Goal: Use online tool/utility

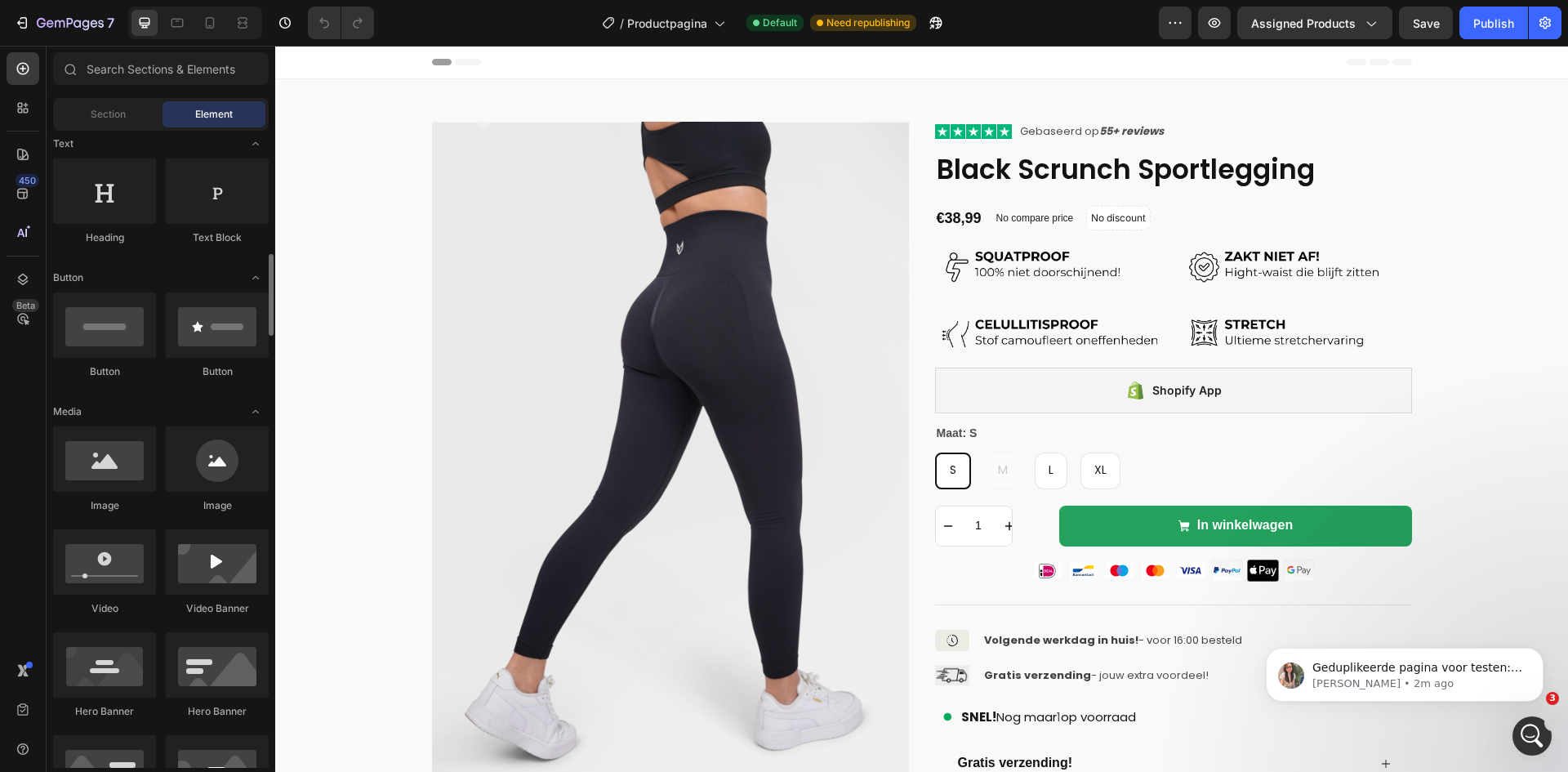
scroll to position [408, 0]
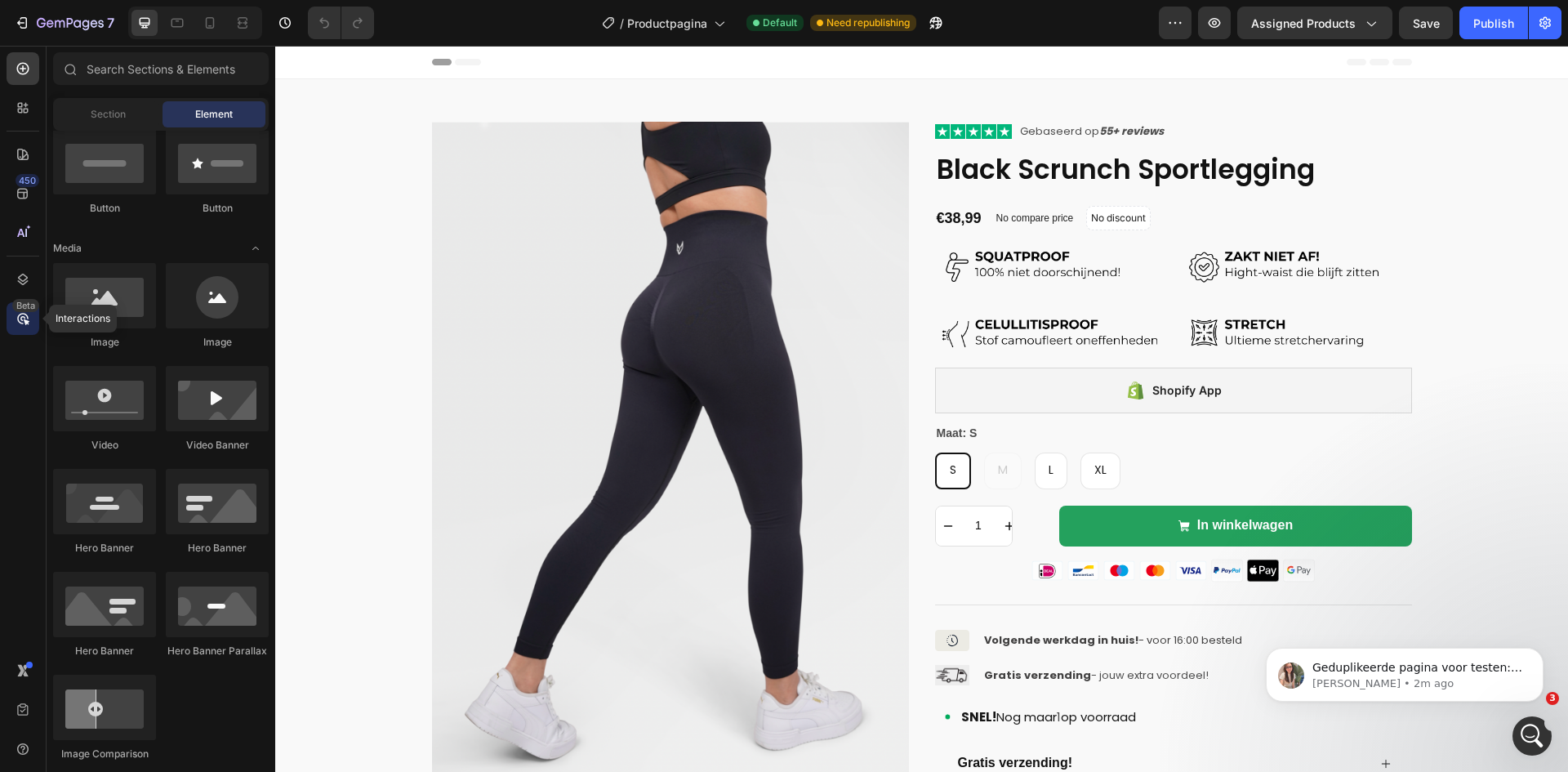
click at [30, 326] on icon at bounding box center [23, 318] width 16 height 16
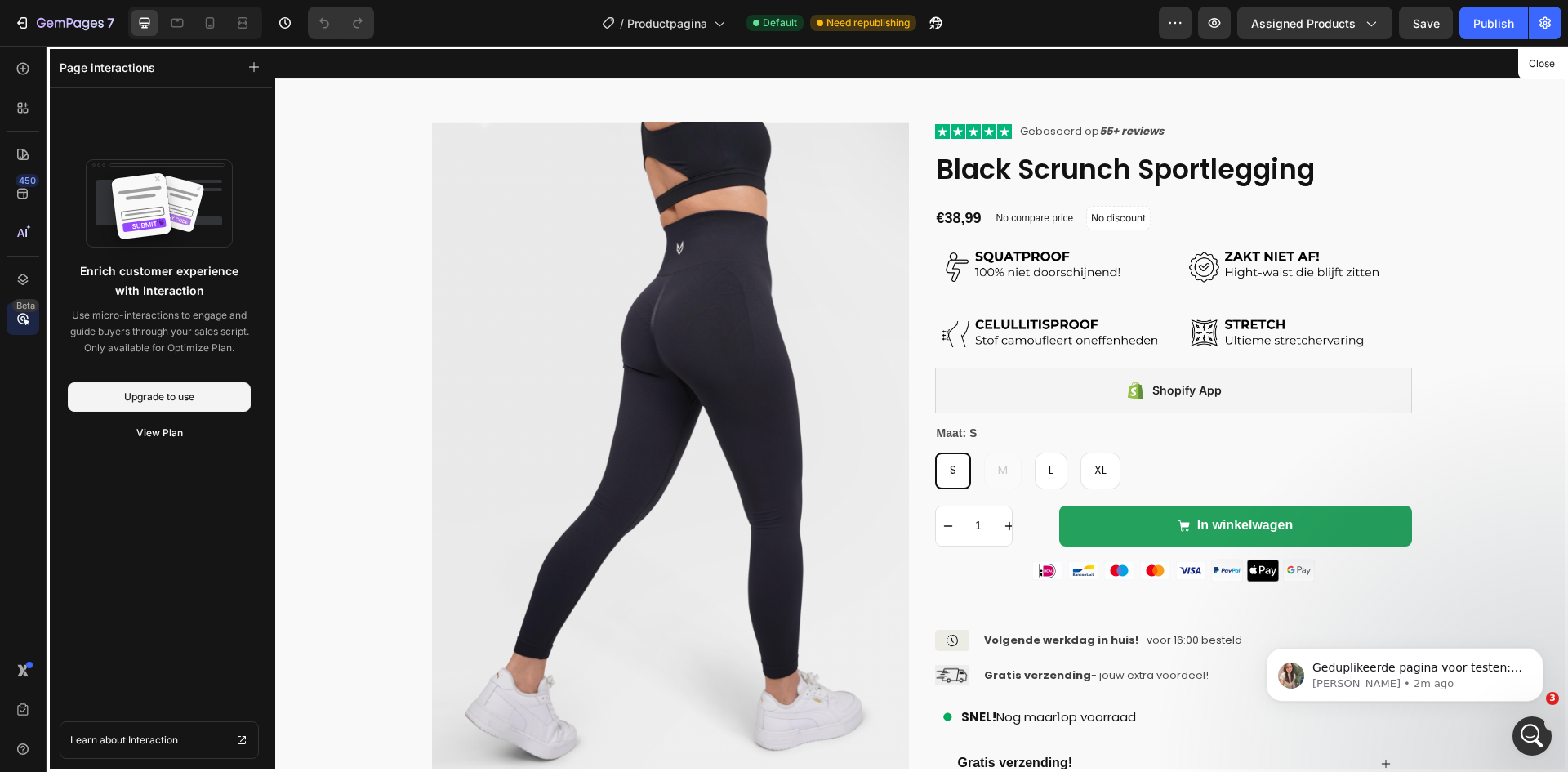
click at [728, 206] on div at bounding box center [922, 409] width 1293 height 727
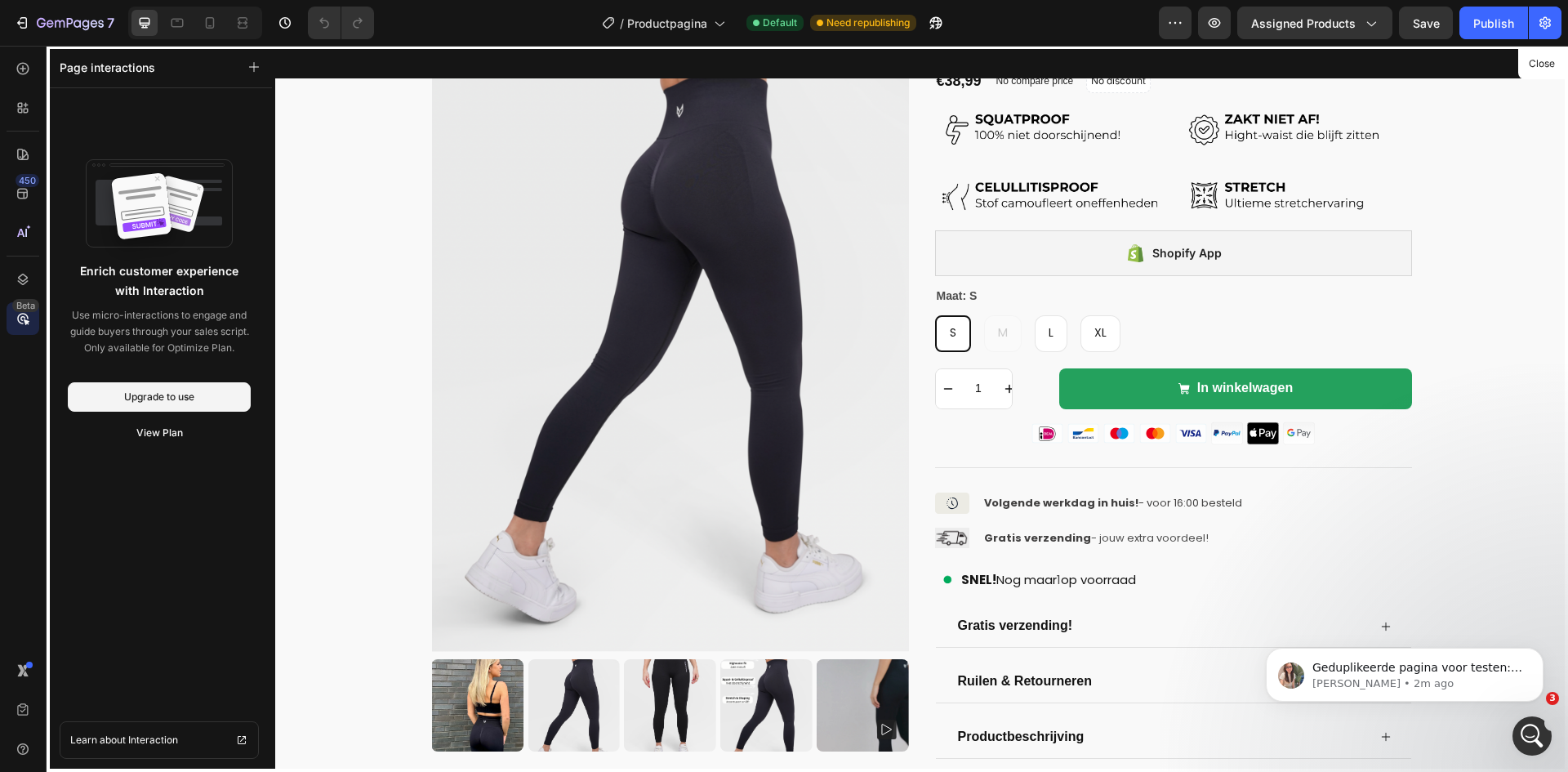
scroll to position [327, 0]
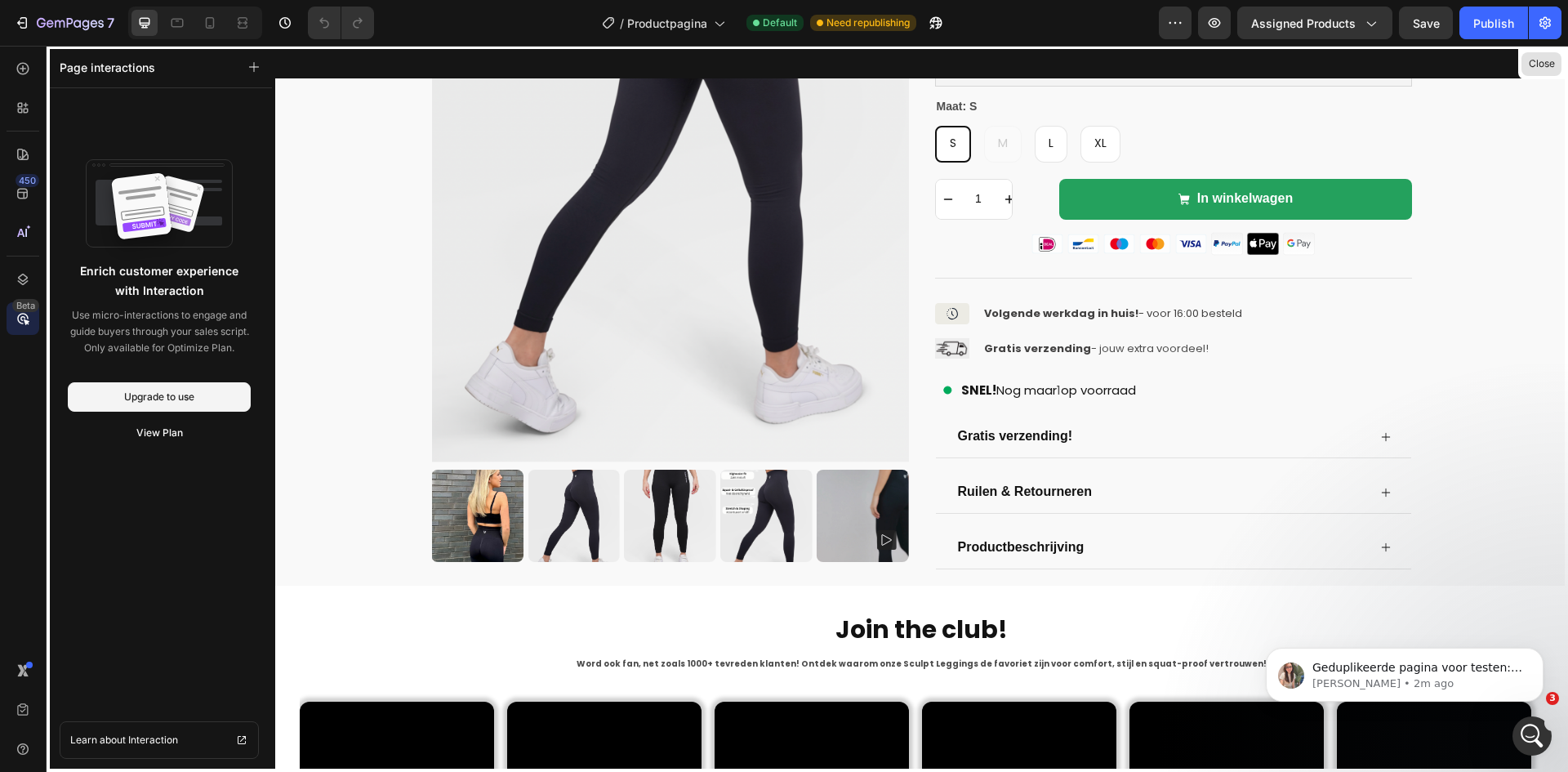
click at [1553, 66] on button "Close" at bounding box center [1542, 63] width 40 height 24
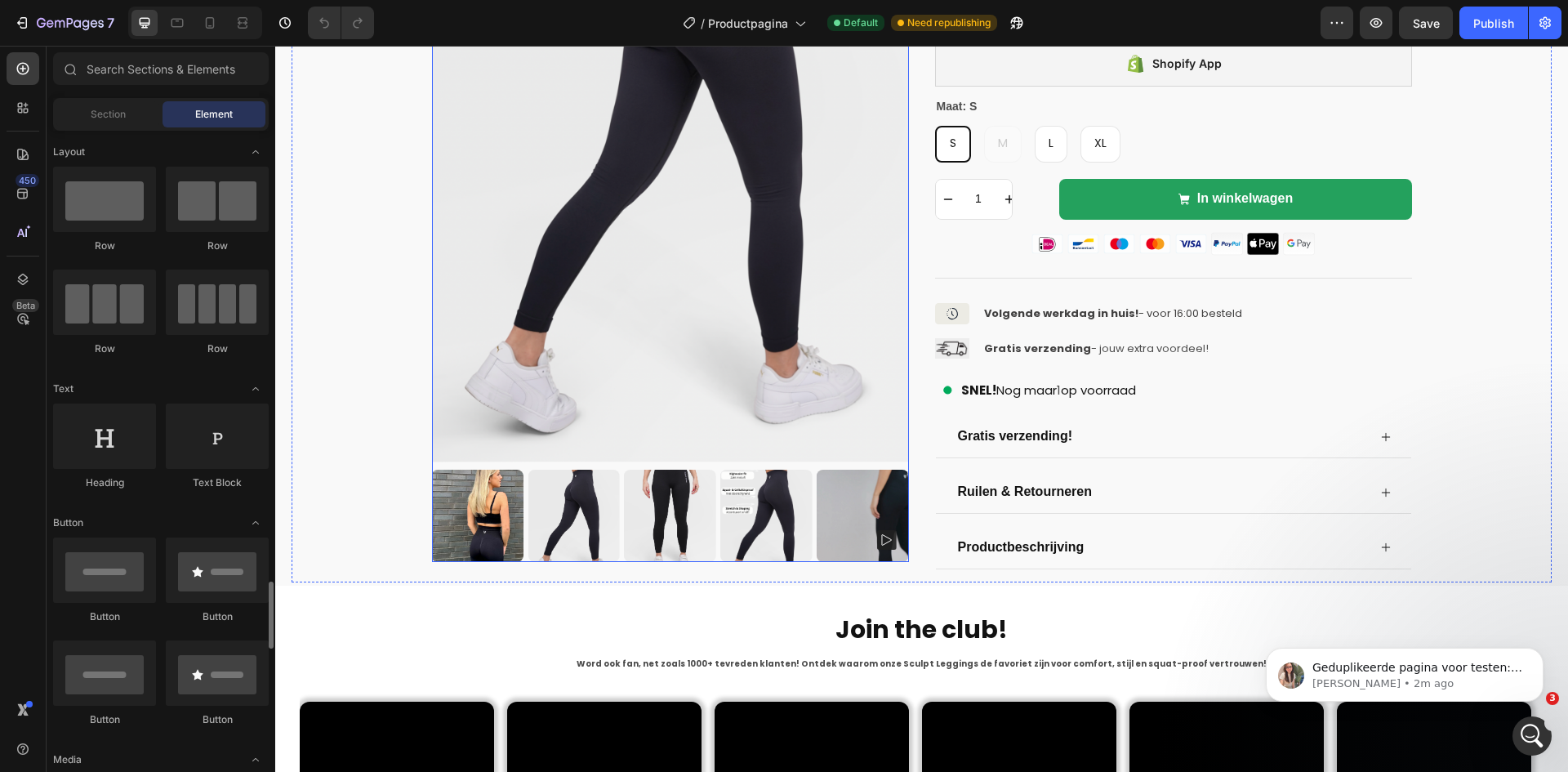
scroll to position [408, 0]
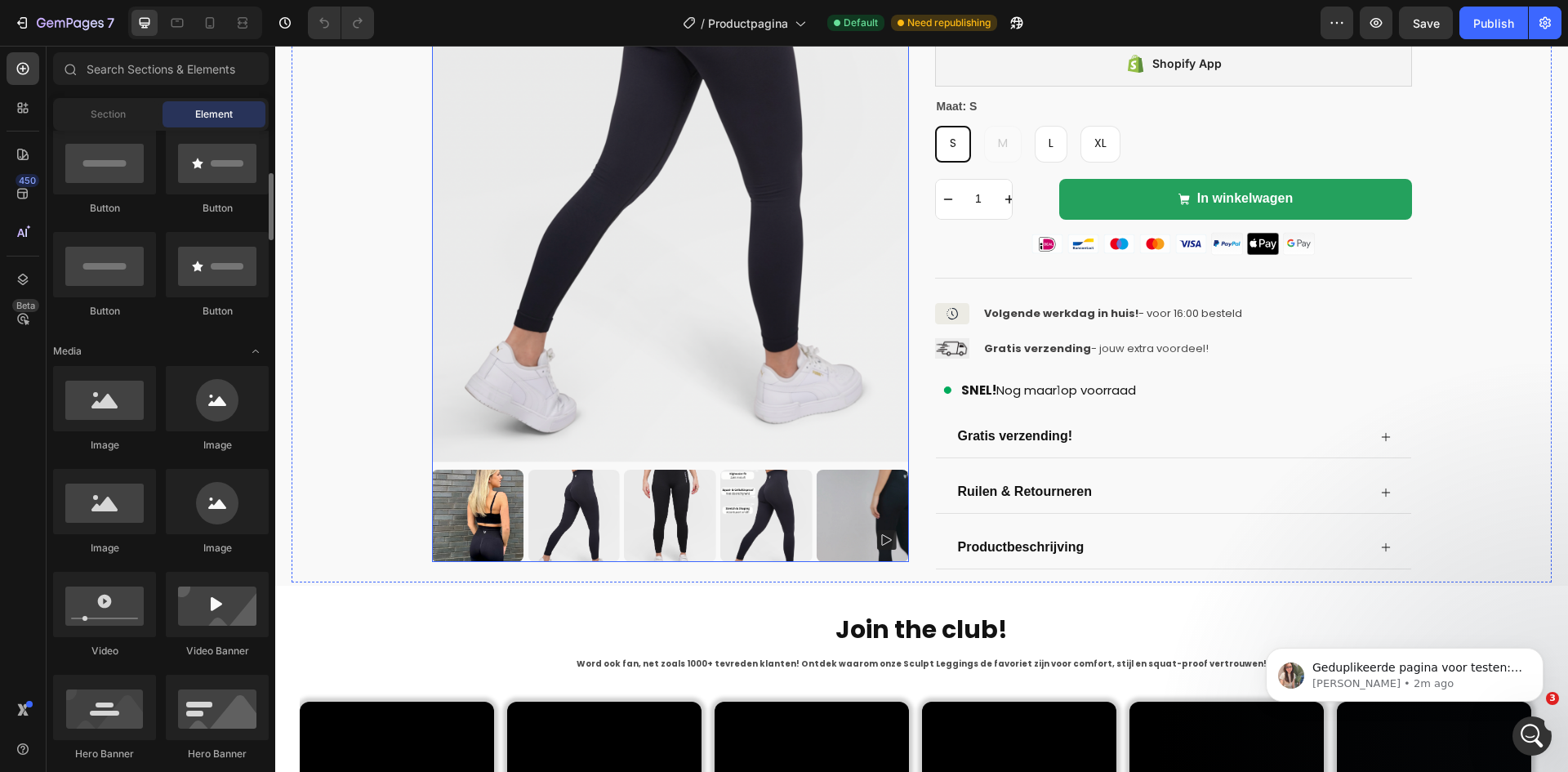
click at [635, 346] on img at bounding box center [671, 128] width 477 height 670
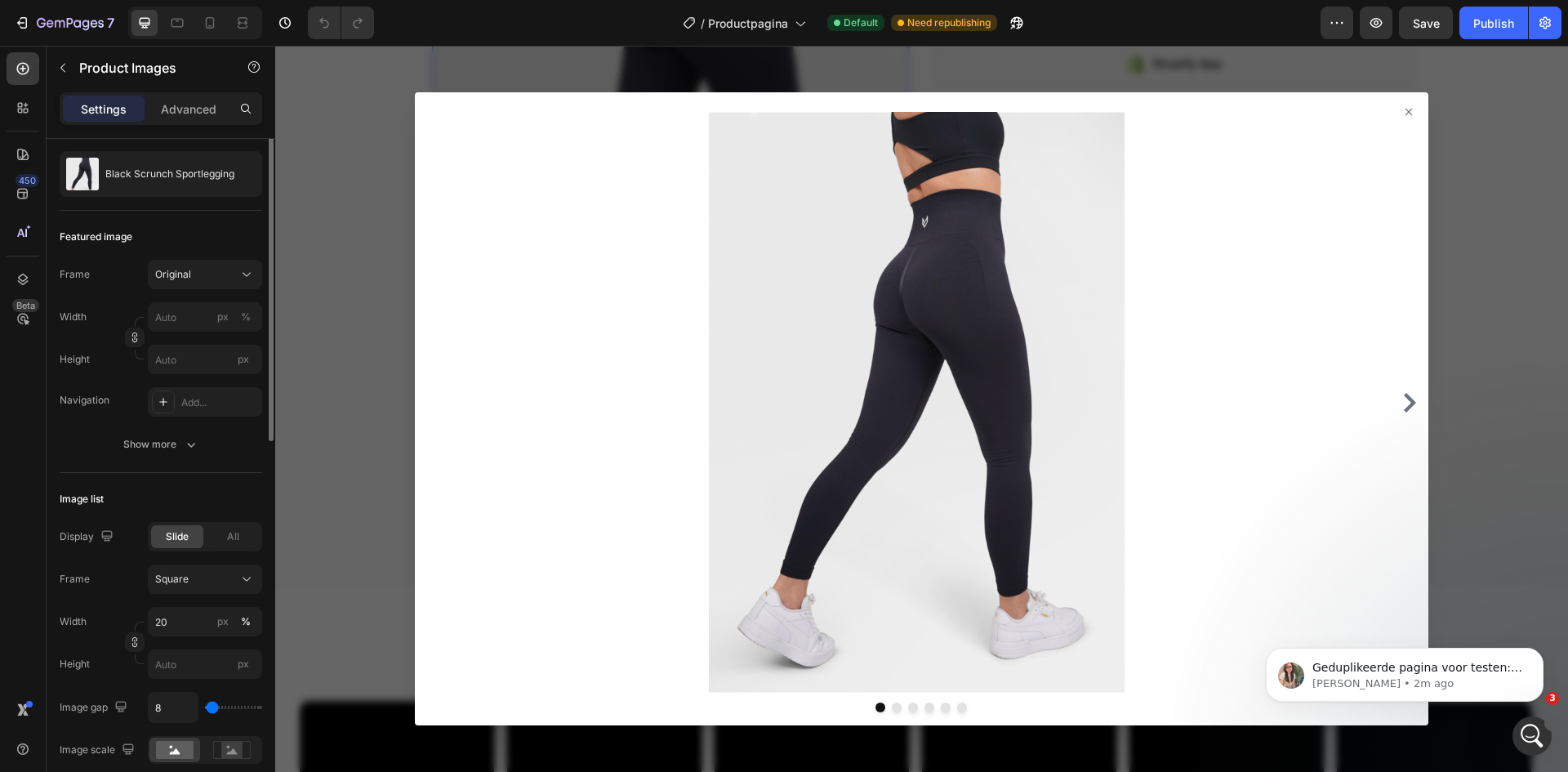
scroll to position [0, 0]
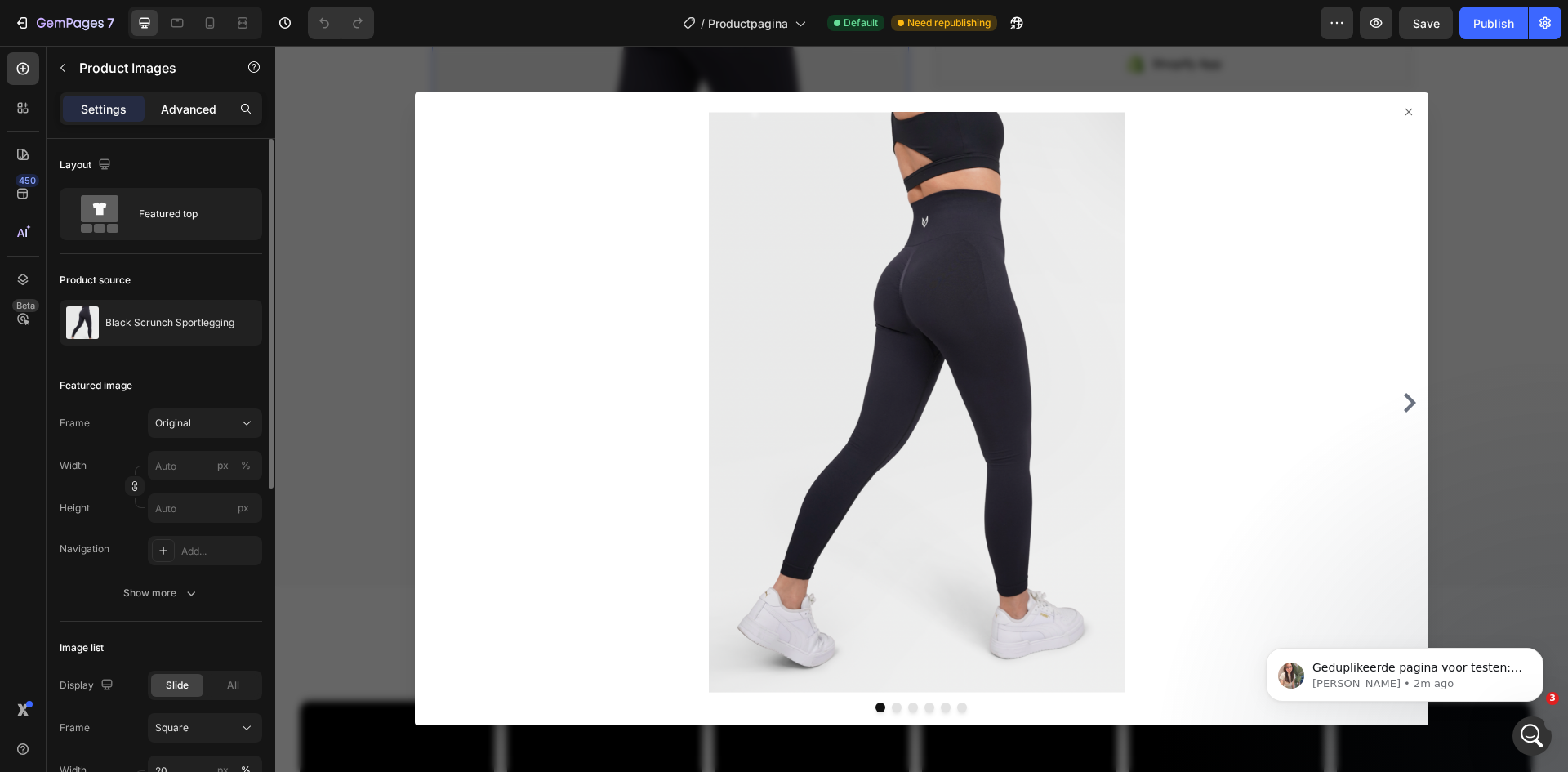
click at [207, 95] on div "Advanced" at bounding box center [188, 108] width 82 height 26
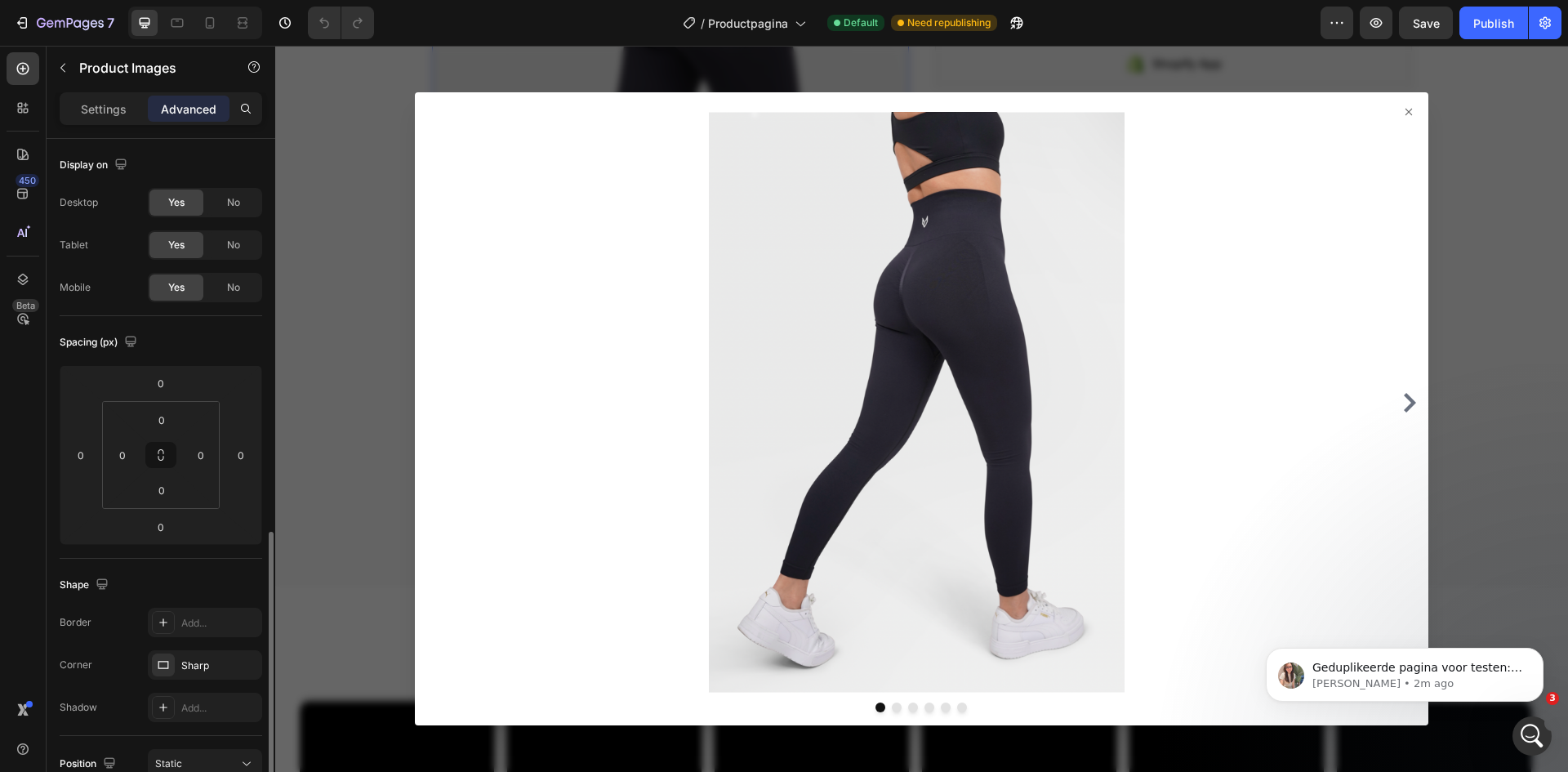
scroll to position [245, 0]
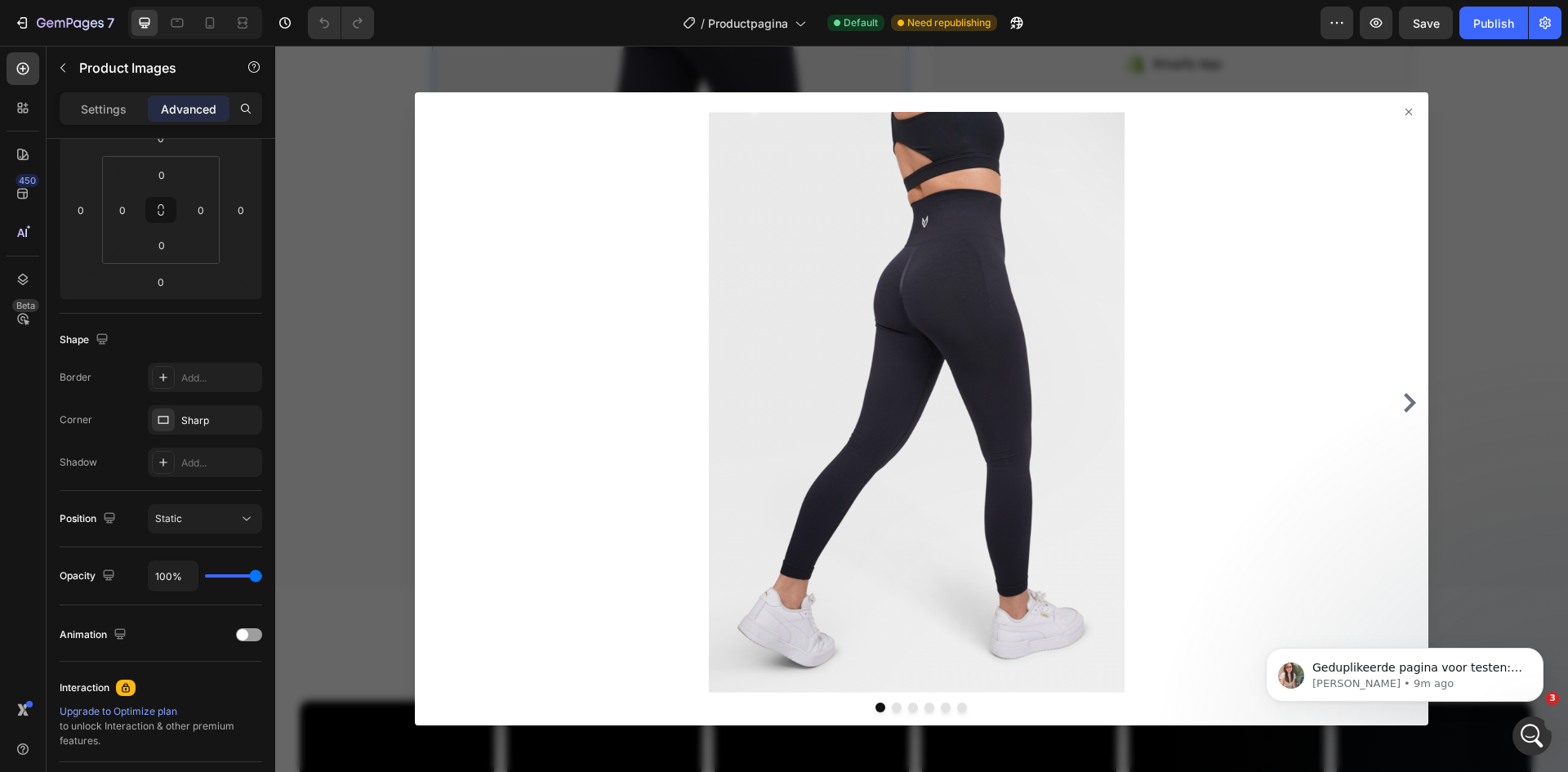
click at [310, 279] on div at bounding box center [922, 409] width 1293 height 727
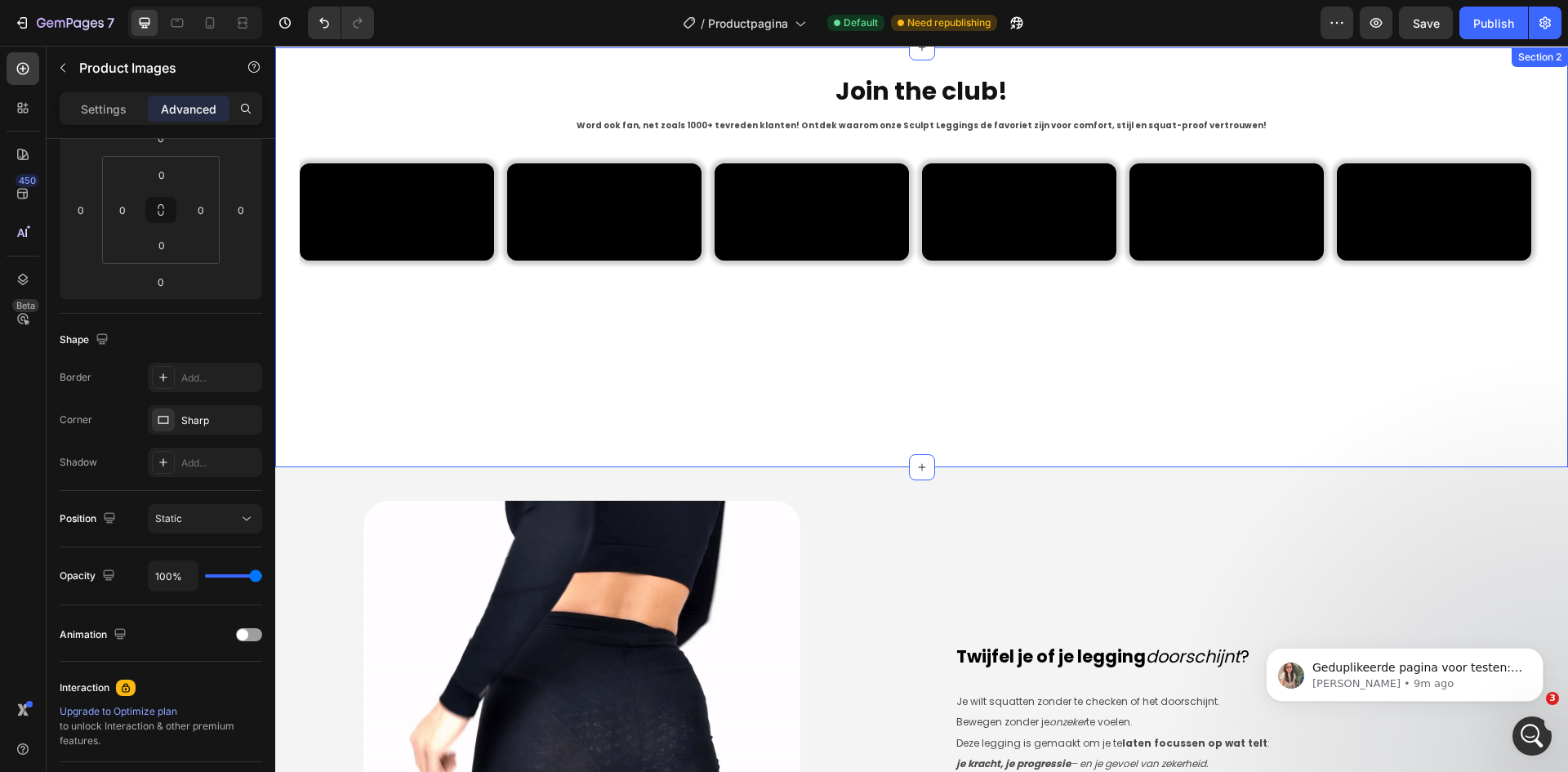
scroll to position [1062, 0]
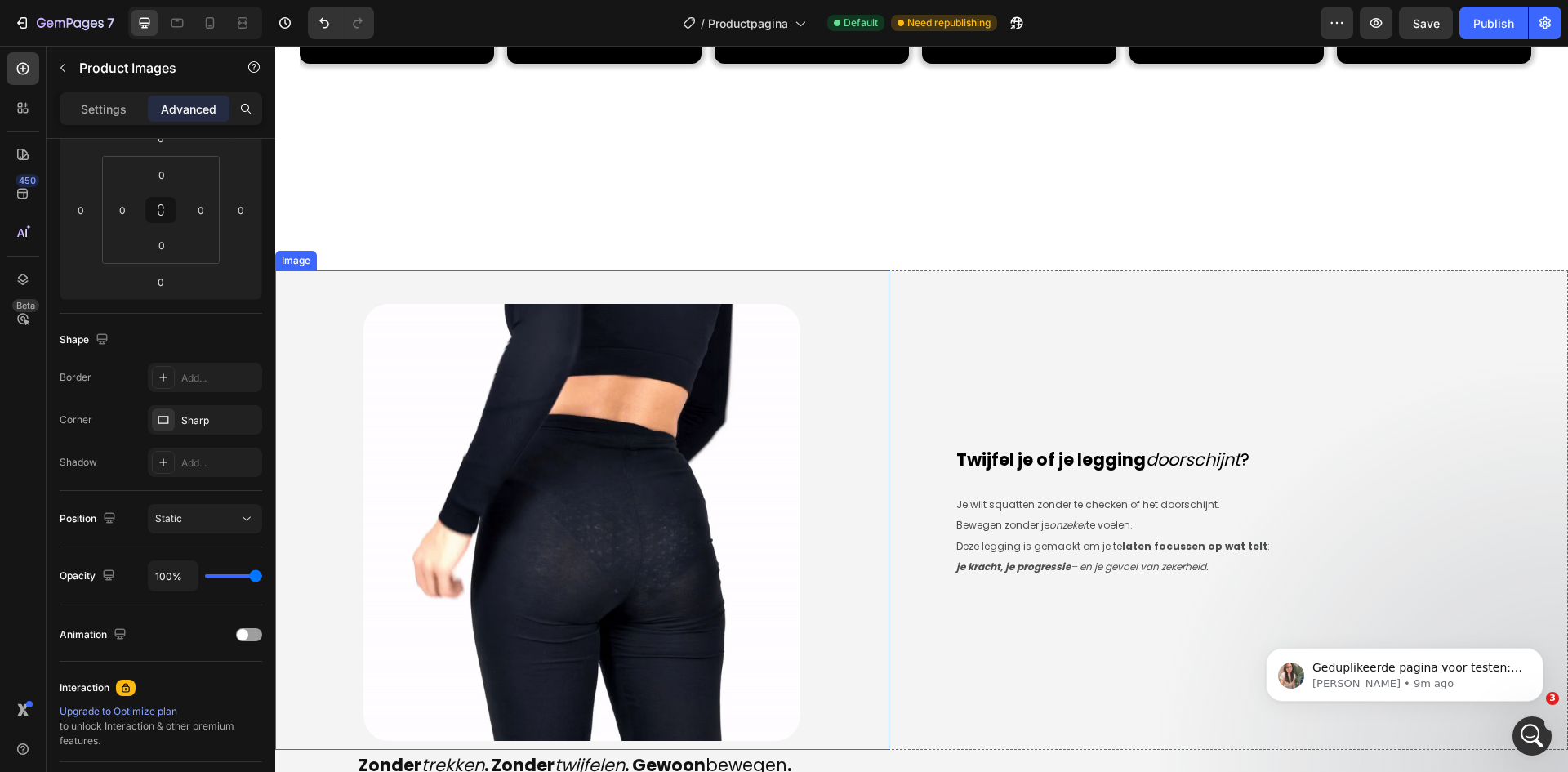
click at [499, 466] on img at bounding box center [581, 522] width 438 height 438
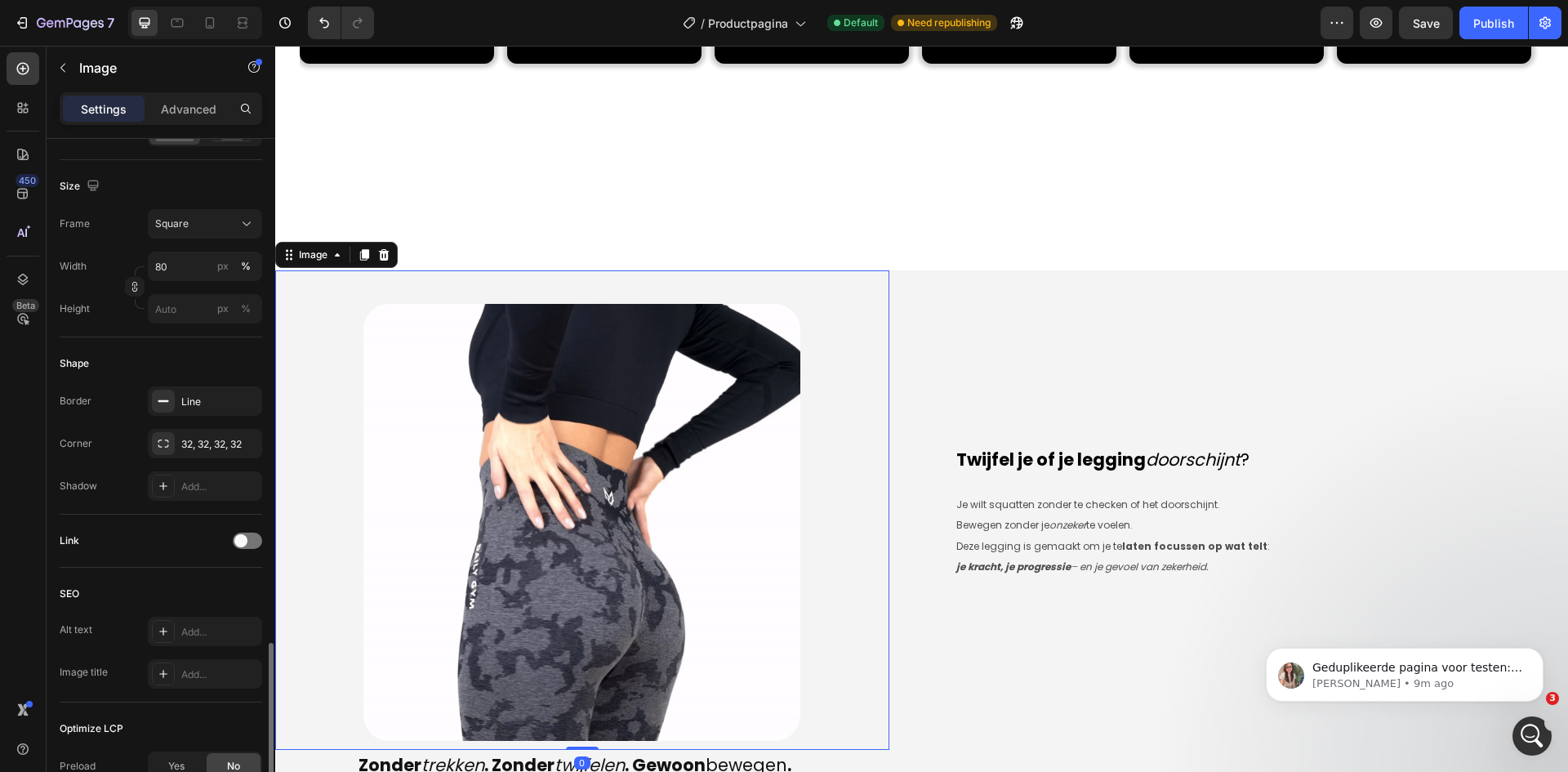
scroll to position [595, 0]
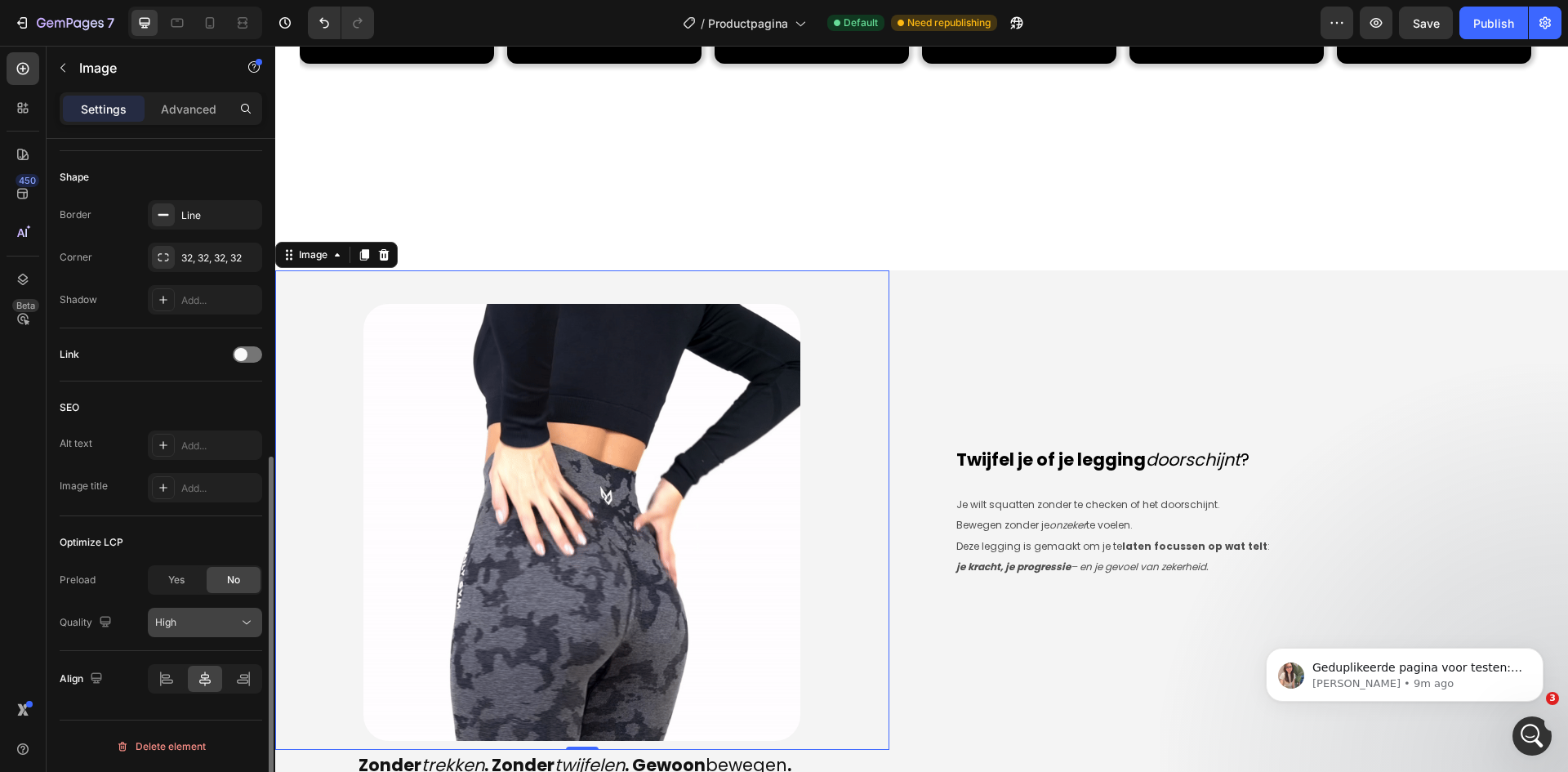
click at [249, 626] on icon at bounding box center [246, 622] width 16 height 16
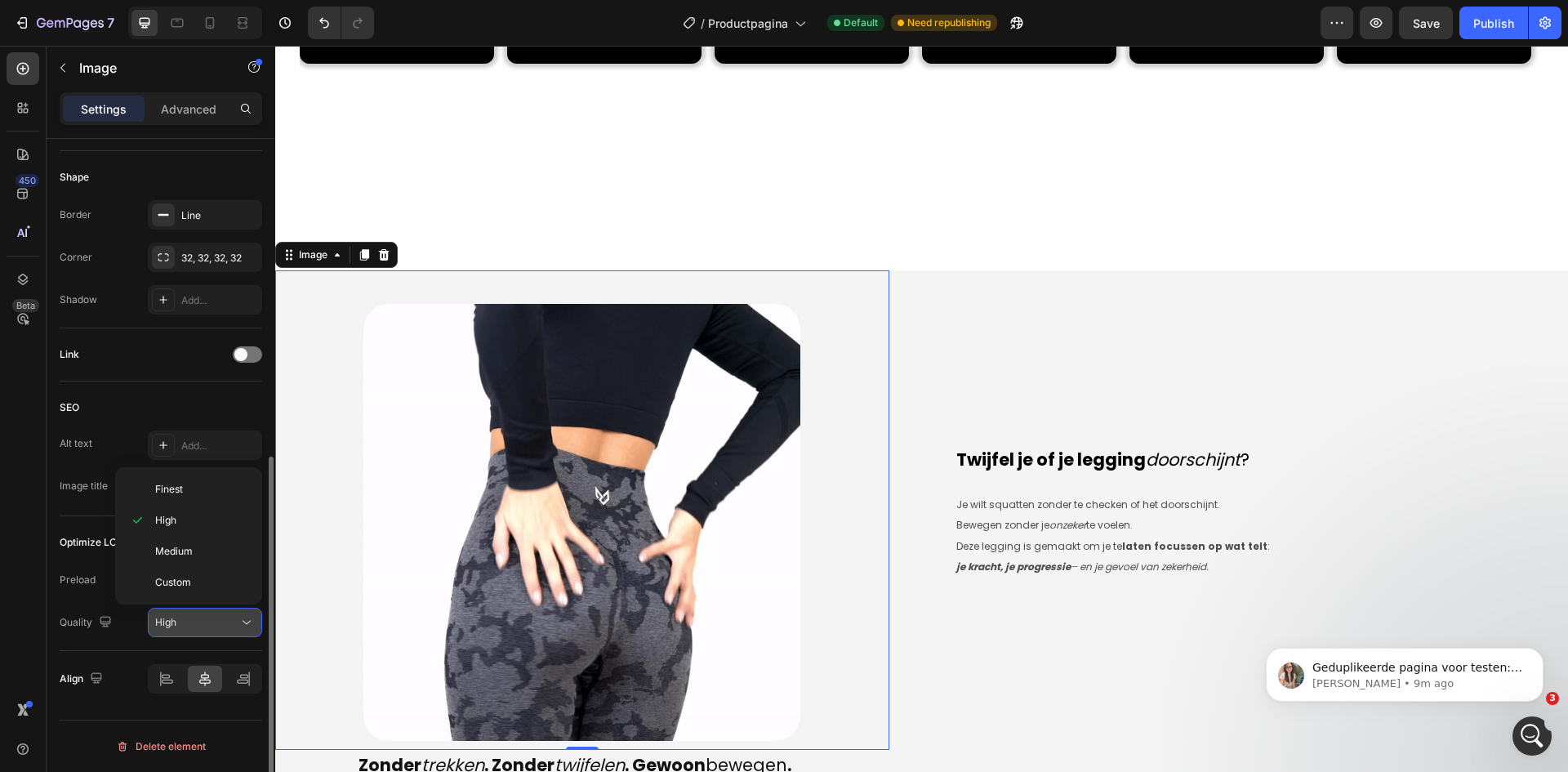
click at [249, 626] on icon at bounding box center [246, 622] width 16 height 16
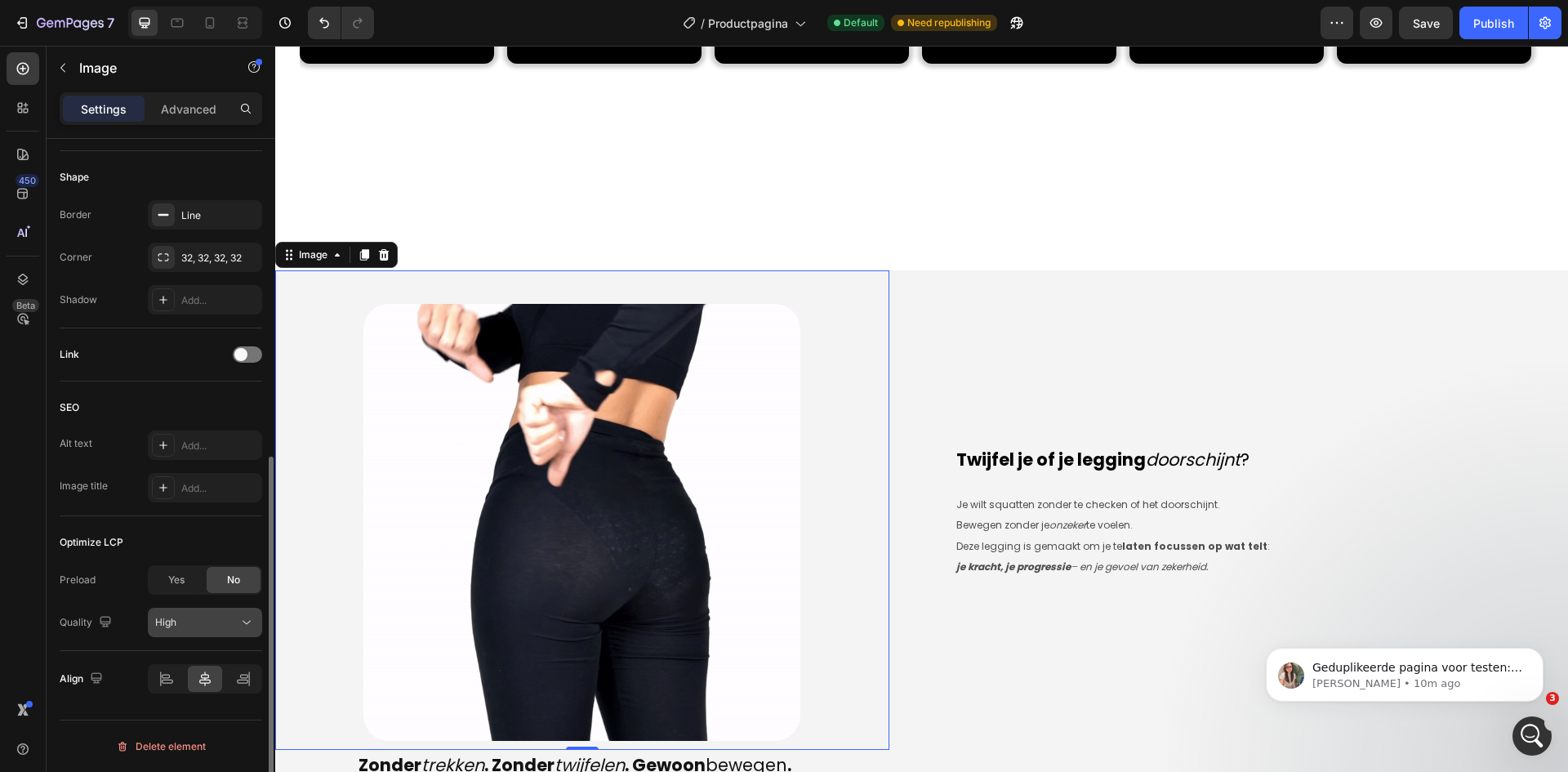
click at [247, 624] on icon at bounding box center [246, 623] width 8 height 4
